Goal: Information Seeking & Learning: Understand process/instructions

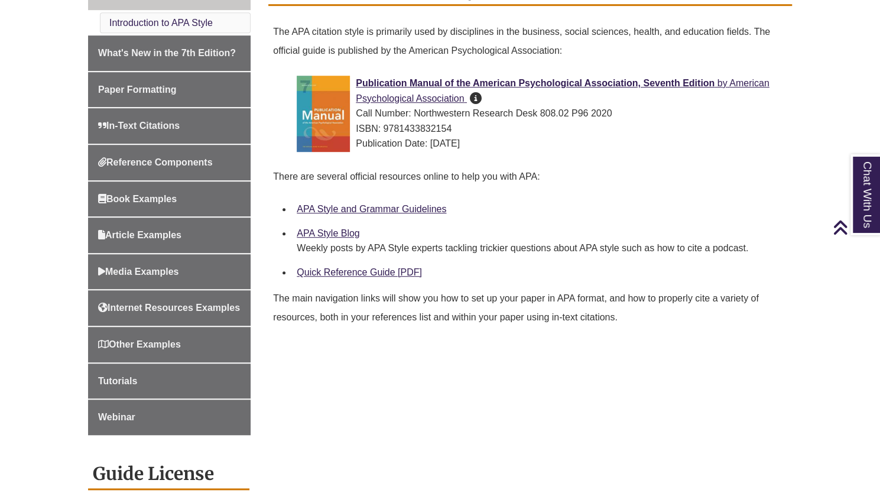
scroll to position [357, 0]
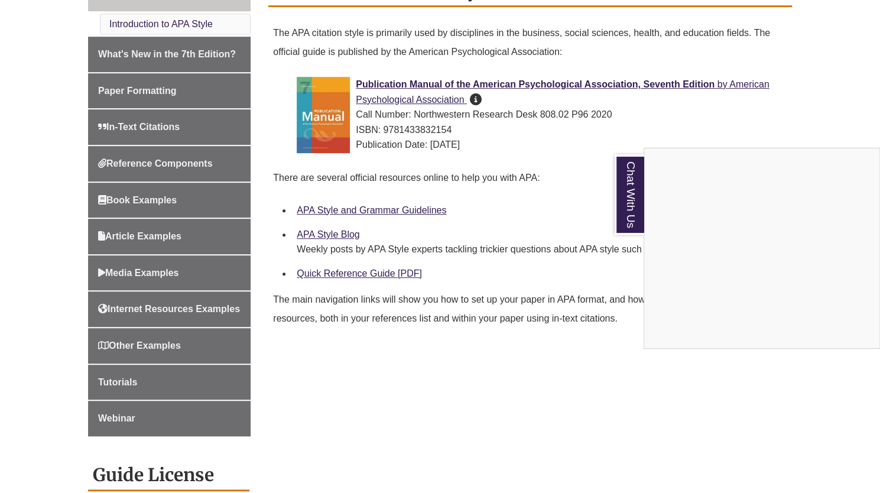
click at [185, 74] on div "Chat With Us" at bounding box center [440, 246] width 880 height 493
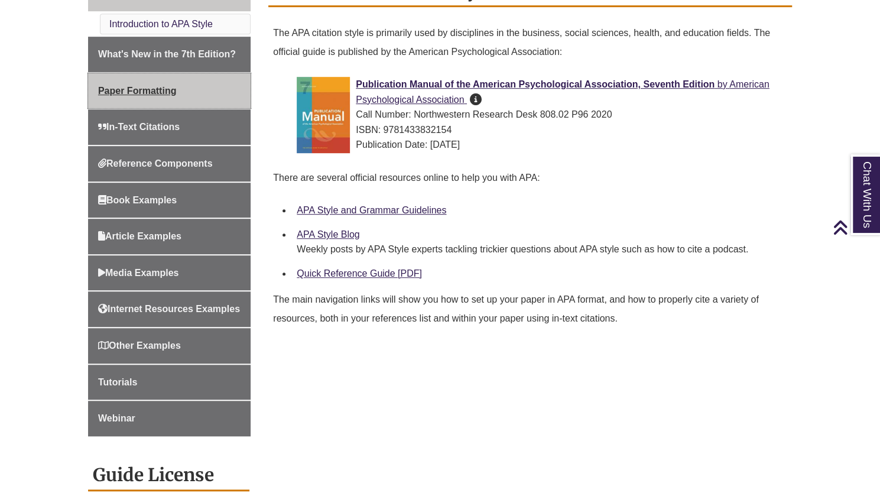
click at [153, 89] on span "Paper Formatting" at bounding box center [137, 91] width 78 height 10
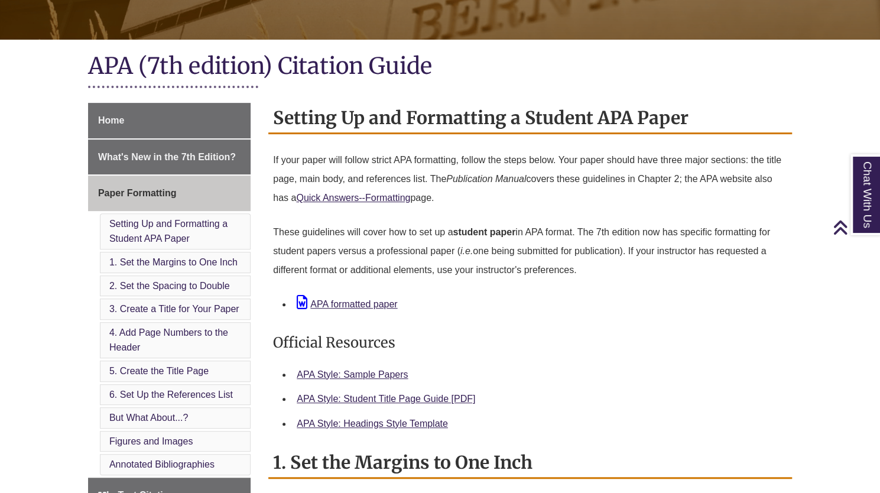
scroll to position [299, 0]
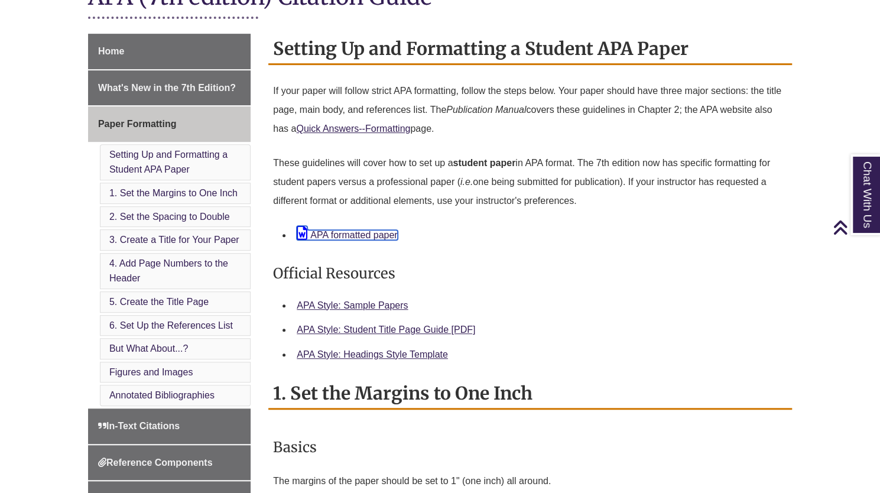
click at [343, 230] on link "APA formatted paper" at bounding box center [347, 235] width 101 height 10
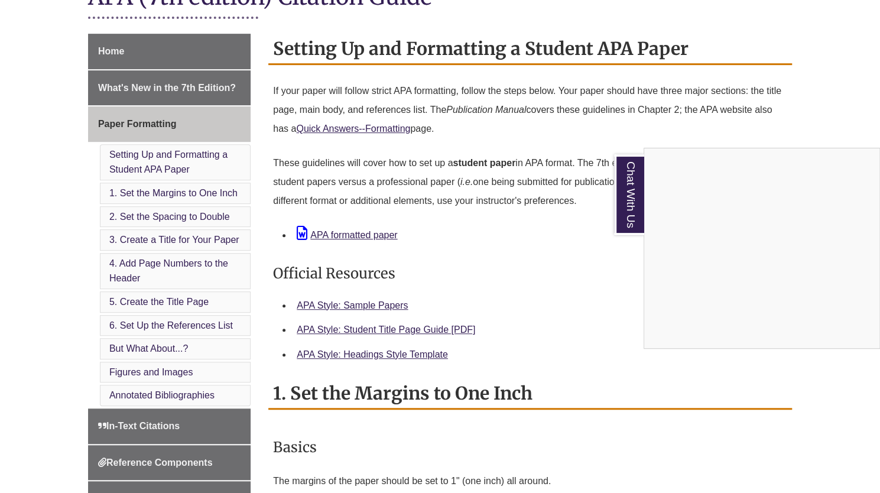
click at [378, 306] on div "Chat With Us" at bounding box center [440, 246] width 880 height 493
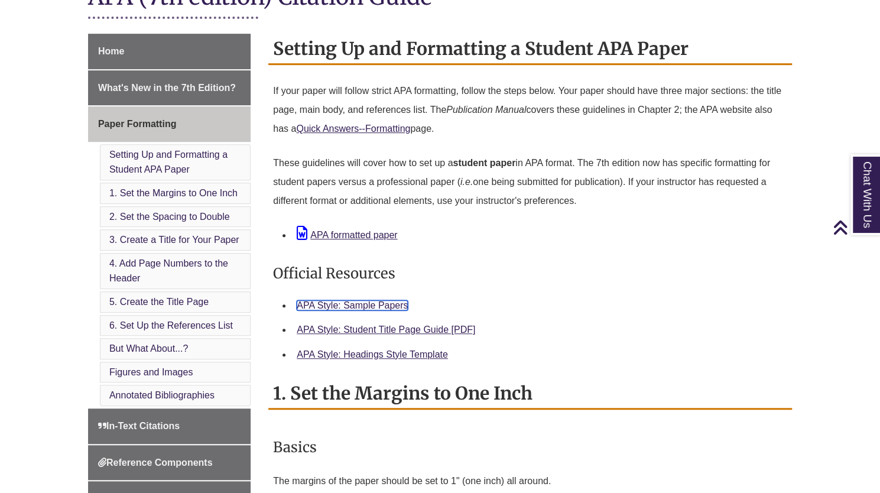
click at [323, 306] on link "APA Style: Sample Papers" at bounding box center [352, 305] width 111 height 10
